Goal: Transaction & Acquisition: Purchase product/service

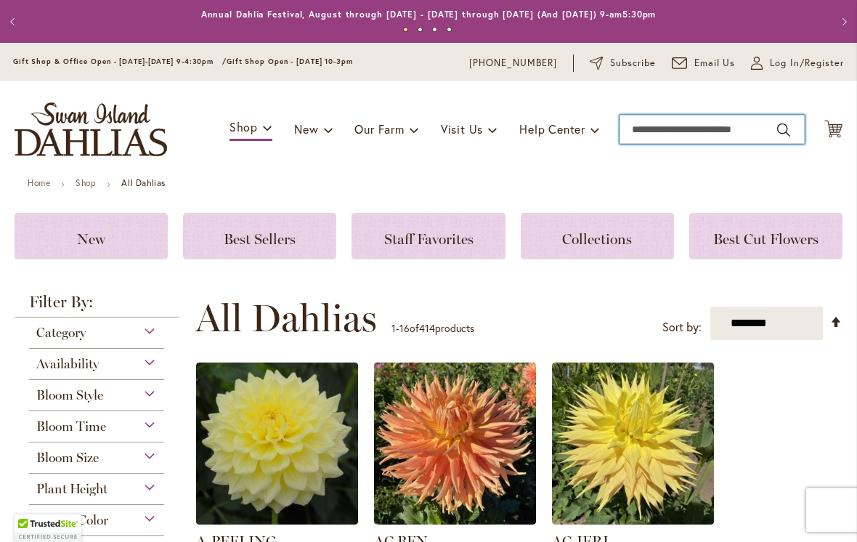
click at [639, 125] on input "Search" at bounding box center [712, 129] width 185 height 29
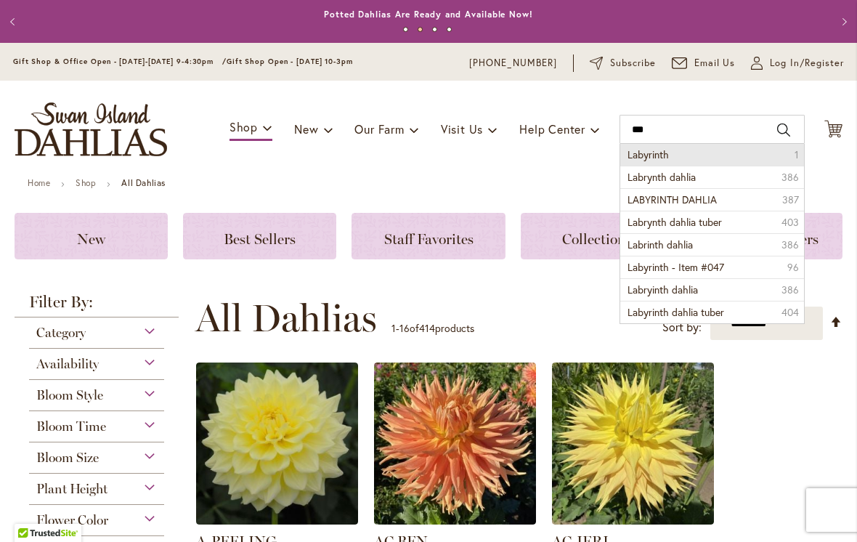
click at [625, 154] on li "Labyrinth 1" at bounding box center [712, 155] width 184 height 22
type input "*********"
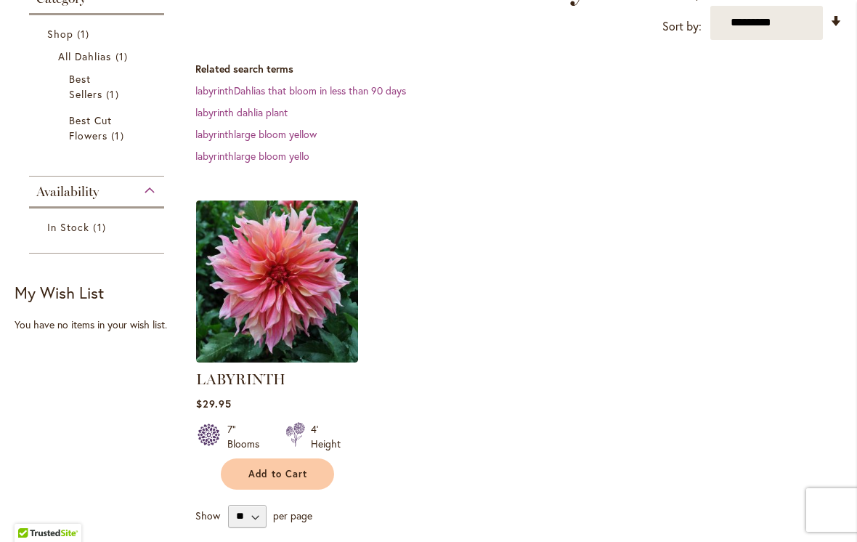
scroll to position [256, 0]
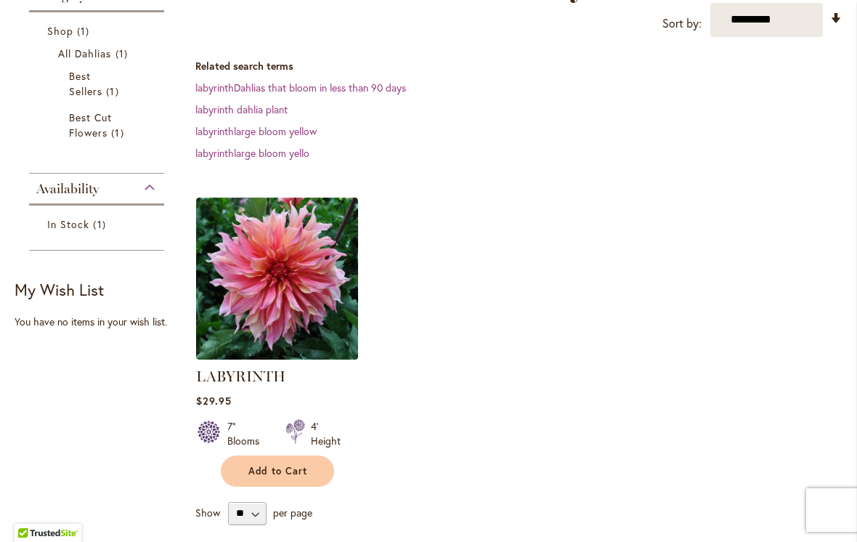
click at [244, 308] on img at bounding box center [277, 279] width 162 height 162
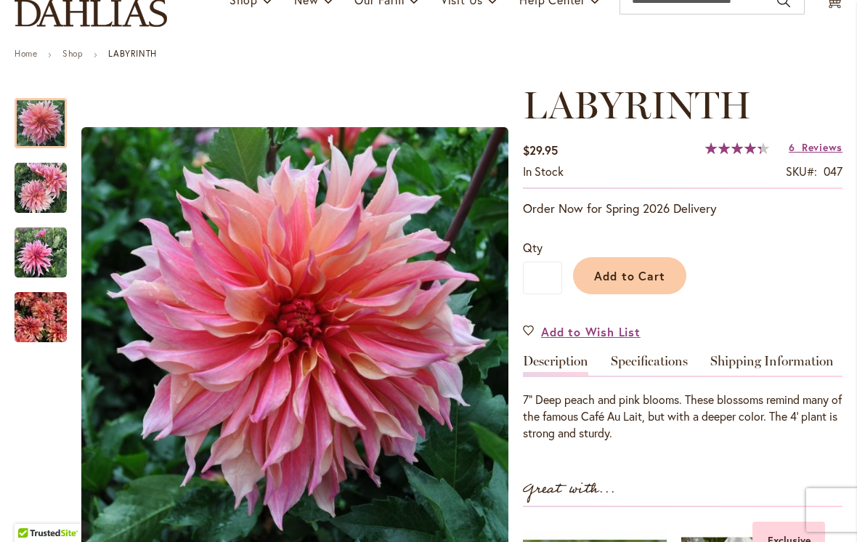
scroll to position [240, 0]
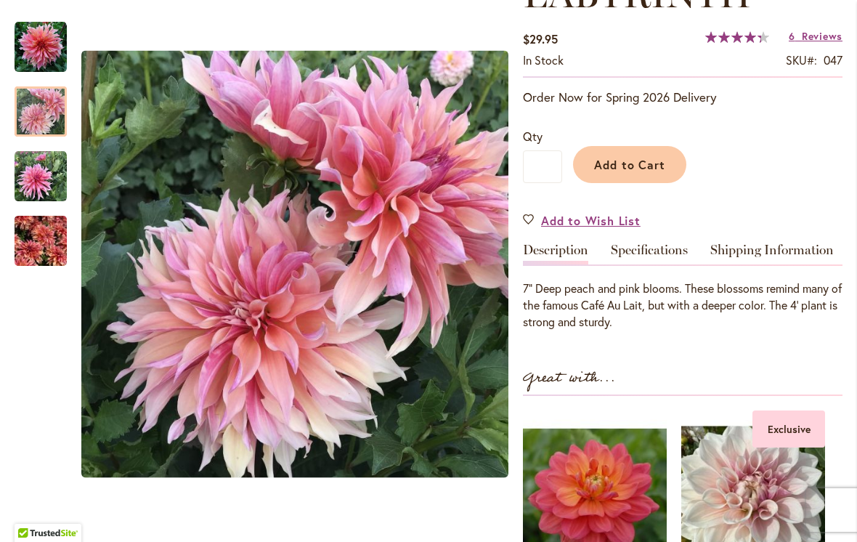
click at [28, 118] on img "Labyrinth" at bounding box center [41, 112] width 52 height 52
click at [33, 196] on img "Labyrinth" at bounding box center [41, 176] width 52 height 52
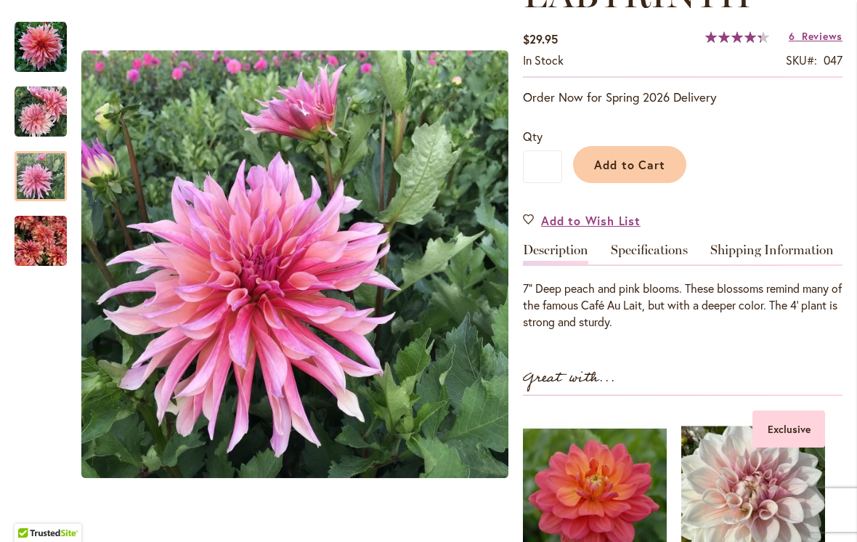
click at [33, 262] on img "Labyrinth" at bounding box center [41, 241] width 52 height 70
